Goal: Navigation & Orientation: Find specific page/section

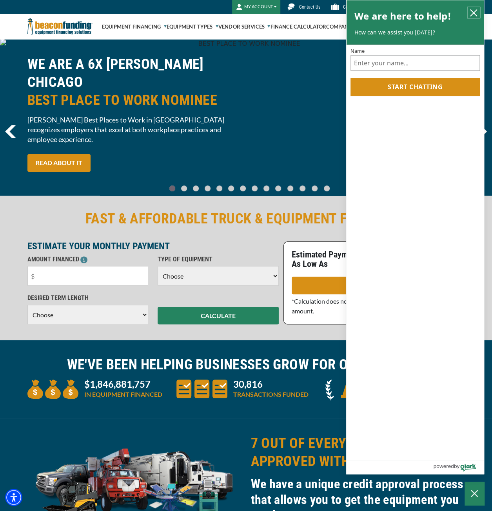
click at [474, 13] on icon "close chatbox" at bounding box center [473, 13] width 8 height 8
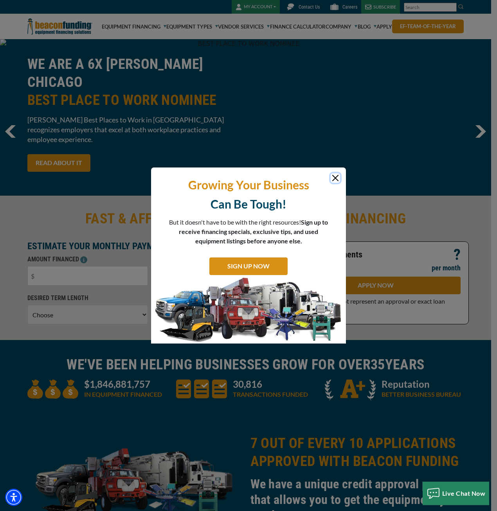
click at [337, 178] on button "Close" at bounding box center [335, 177] width 9 height 9
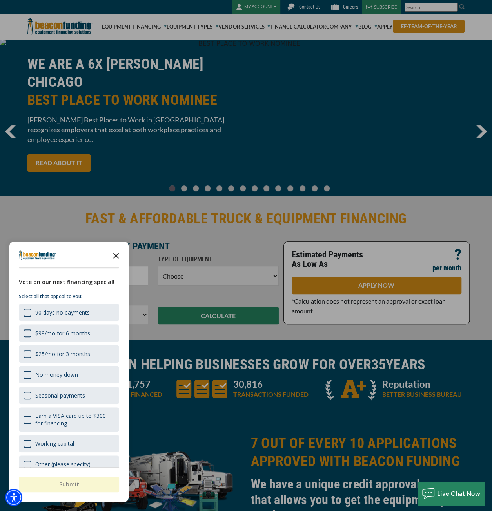
click at [119, 254] on icon "Close the survey" at bounding box center [116, 256] width 16 height 16
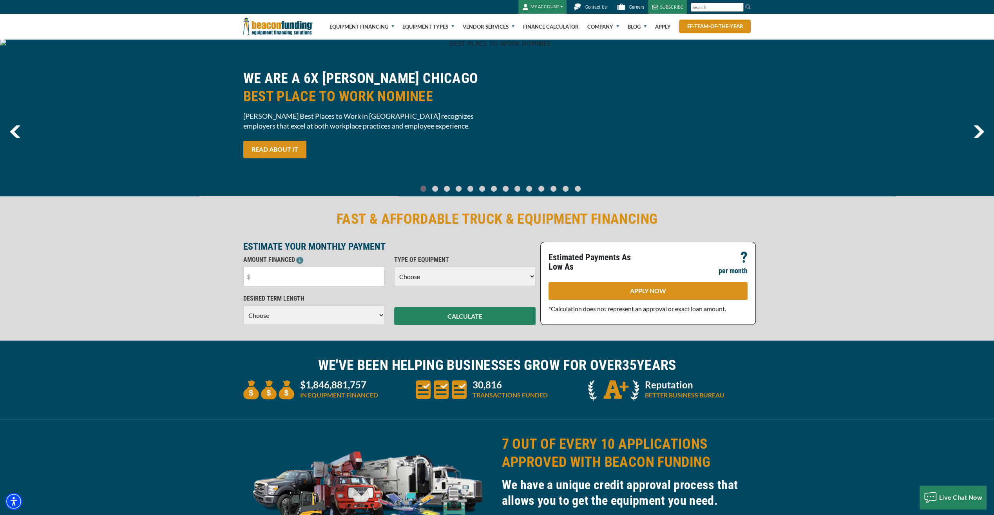
click at [150, 257] on div "FAST & AFFORDABLE TRUCK & EQUIPMENT FINANCING ESTIMATE YOUR MONTHLY PAYMENT AMO…" at bounding box center [497, 267] width 994 height 146
click at [491, 28] on link "ef-team-of-the-year" at bounding box center [715, 27] width 72 height 14
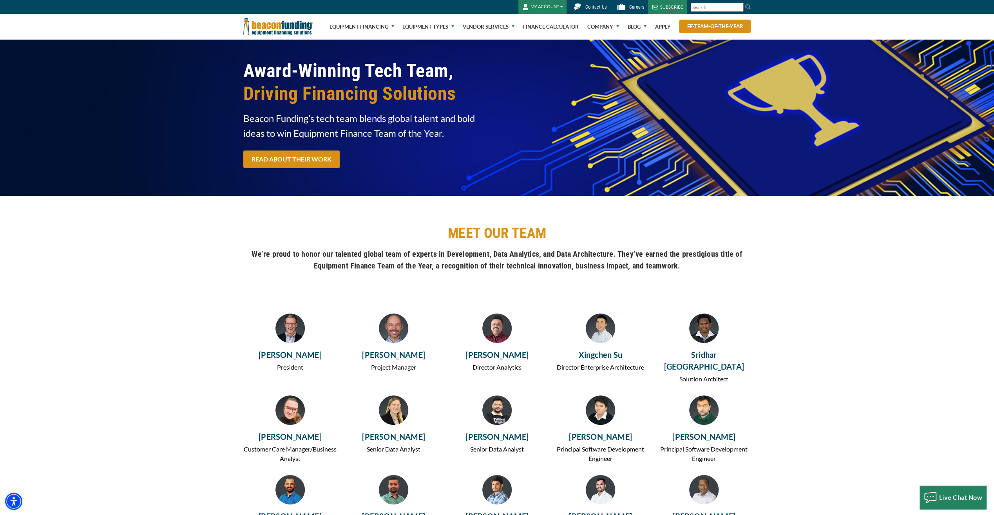
click at [196, 251] on div "Visualizer not found in the same Pane as this module. Please create or move Vis…" at bounding box center [497, 254] width 994 height 117
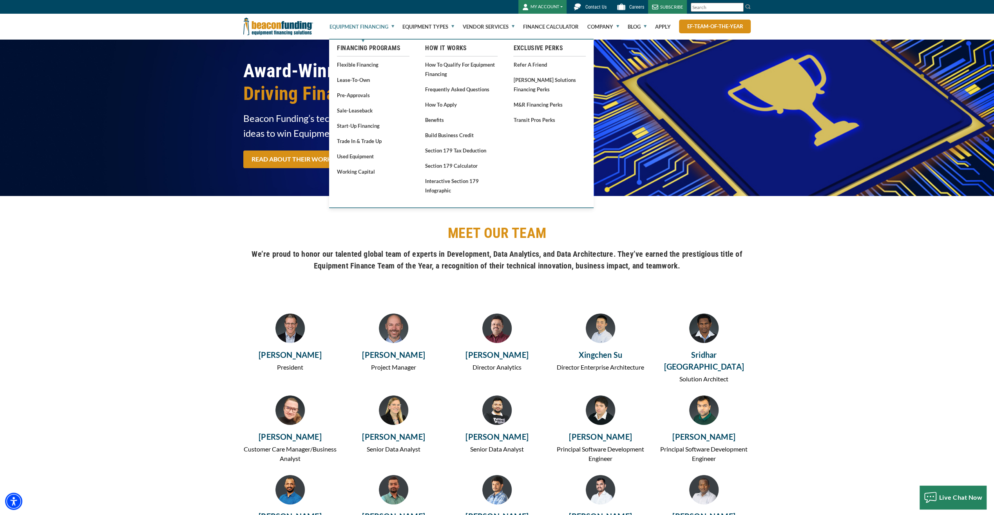
click at [346, 25] on link "Equipment Financing" at bounding box center [361, 26] width 65 height 25
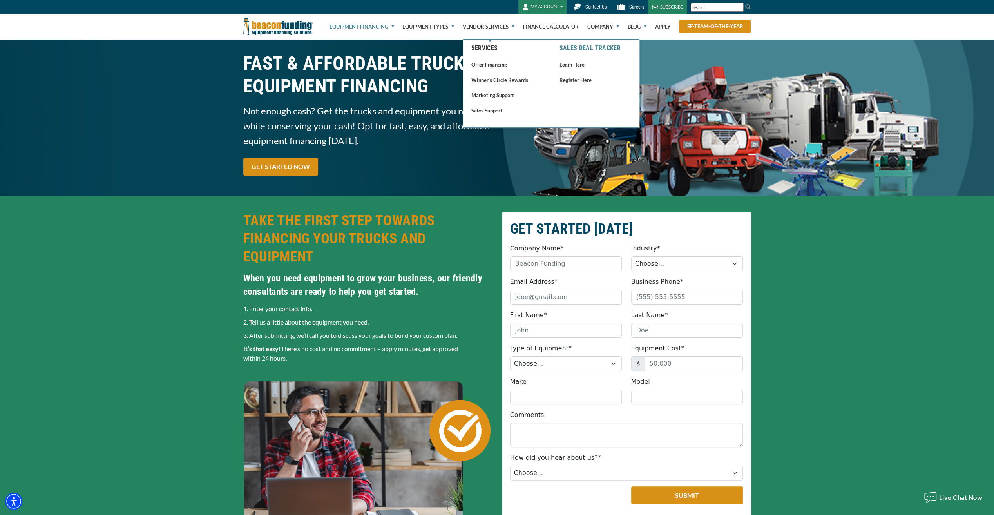
click at [576, 49] on link "Sales Deal Tracker" at bounding box center [595, 47] width 72 height 9
click at [577, 65] on link "Login Here" at bounding box center [595, 65] width 72 height 10
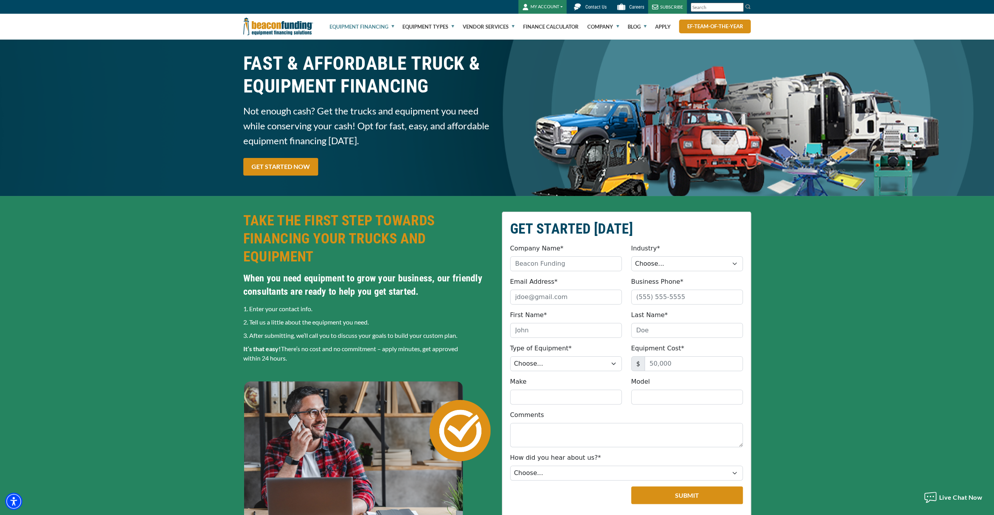
click at [550, 7] on button "MY ACCOUNT" at bounding box center [542, 7] width 48 height 14
click at [550, 19] on link "Login" at bounding box center [550, 23] width 62 height 19
click at [211, 236] on div "GET STARTED TODAY Company Name* Please provide a valid company name. Industry* …" at bounding box center [497, 384] width 994 height 377
